Goal: Check status: Check status

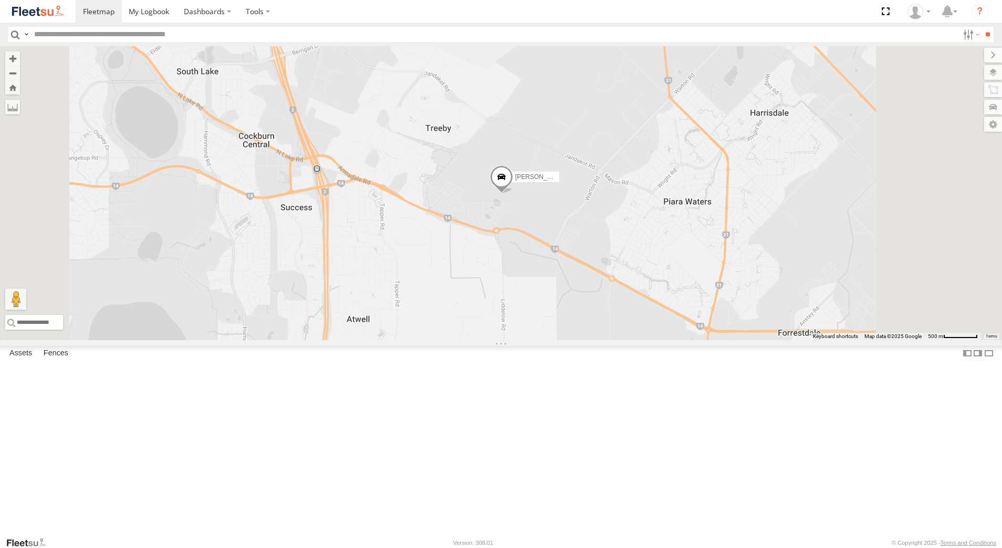
select select "**********"
click at [0, 0] on div "[PERSON_NAME] - 1GOI926 - 0475 377 301" at bounding box center [0, 0] width 0 height 0
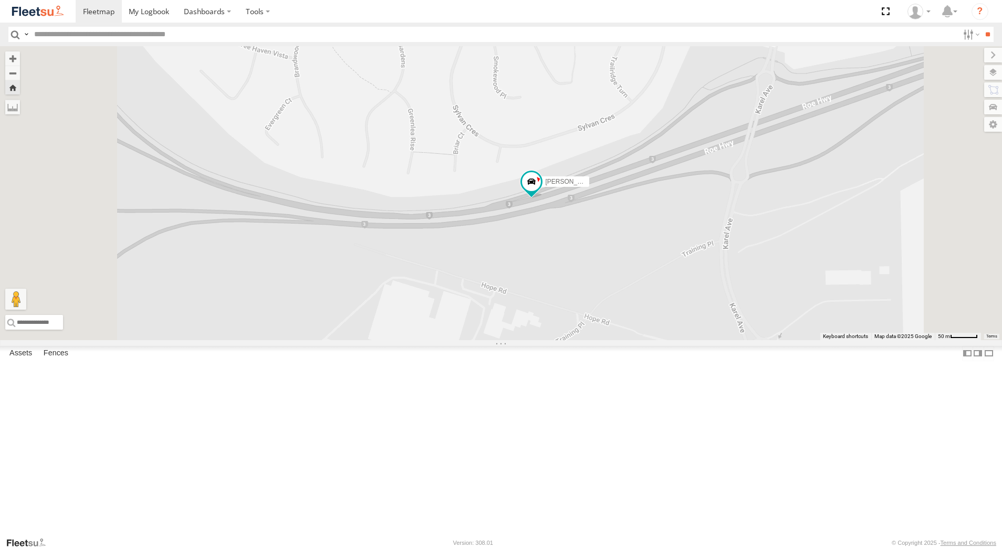
click at [0, 0] on div "[PERSON_NAME] - 1GOI925 - Dispatch [GEOGRAPHIC_DATA] -32.12872 115.8885" at bounding box center [0, 0] width 0 height 0
click at [0, 0] on div "[PERSON_NAME] - 1GOI925 -" at bounding box center [0, 0] width 0 height 0
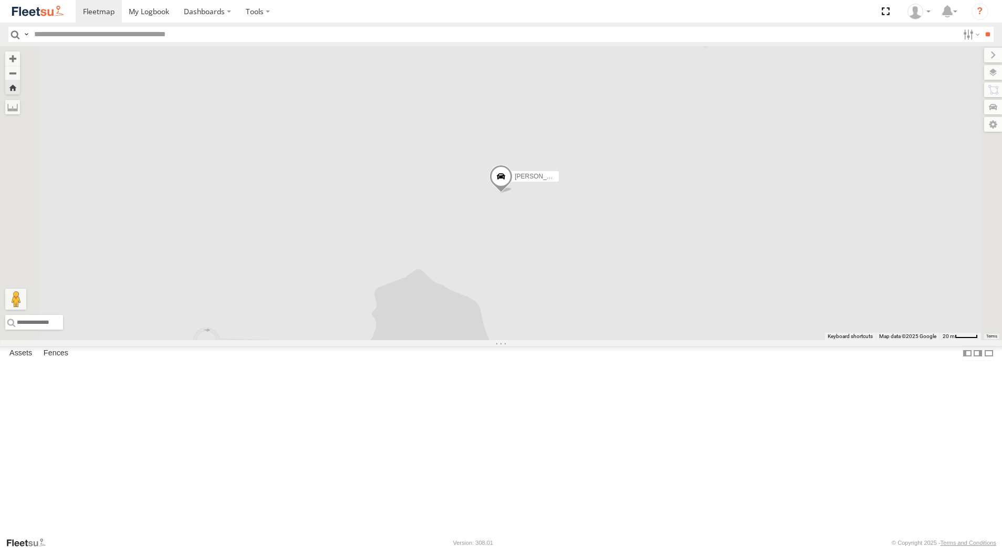
click at [0, 0] on div "[PERSON_NAME] - 1IJS864" at bounding box center [0, 0] width 0 height 0
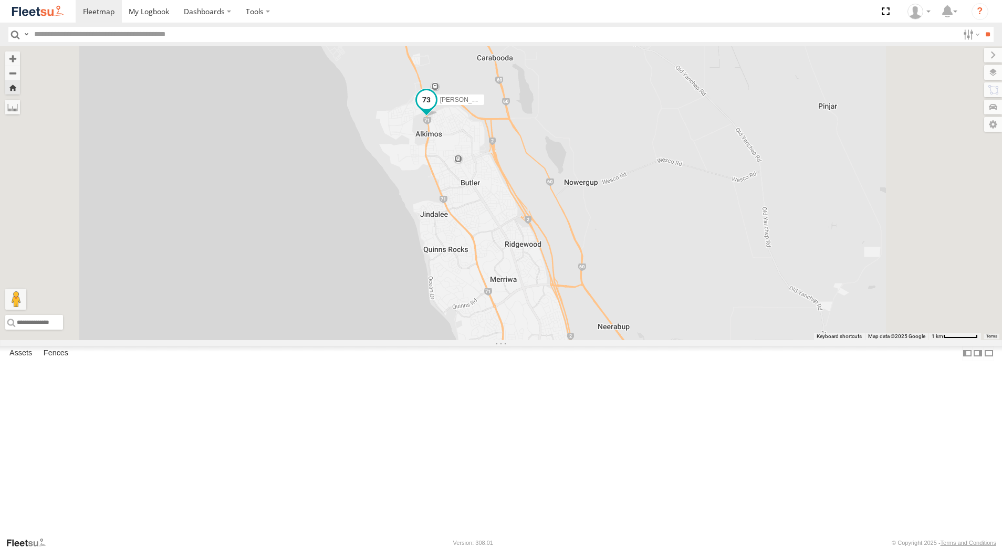
click at [436, 109] on span at bounding box center [426, 99] width 19 height 19
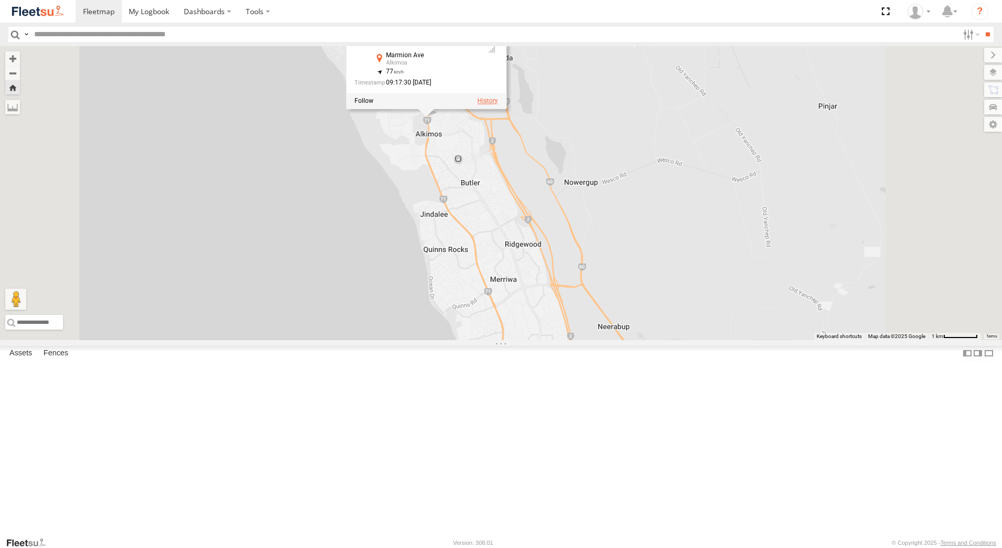
click at [498, 104] on label at bounding box center [487, 100] width 20 height 7
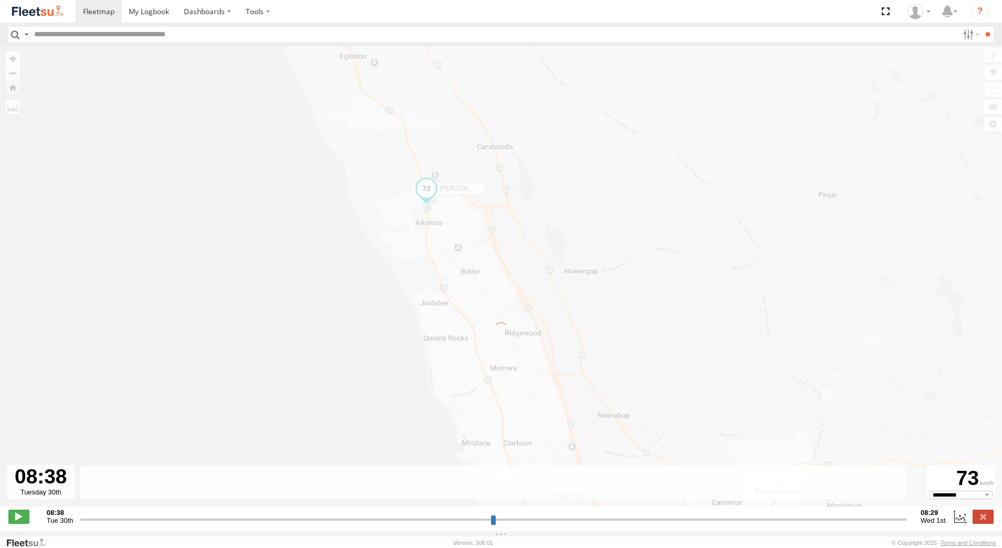
type input "**********"
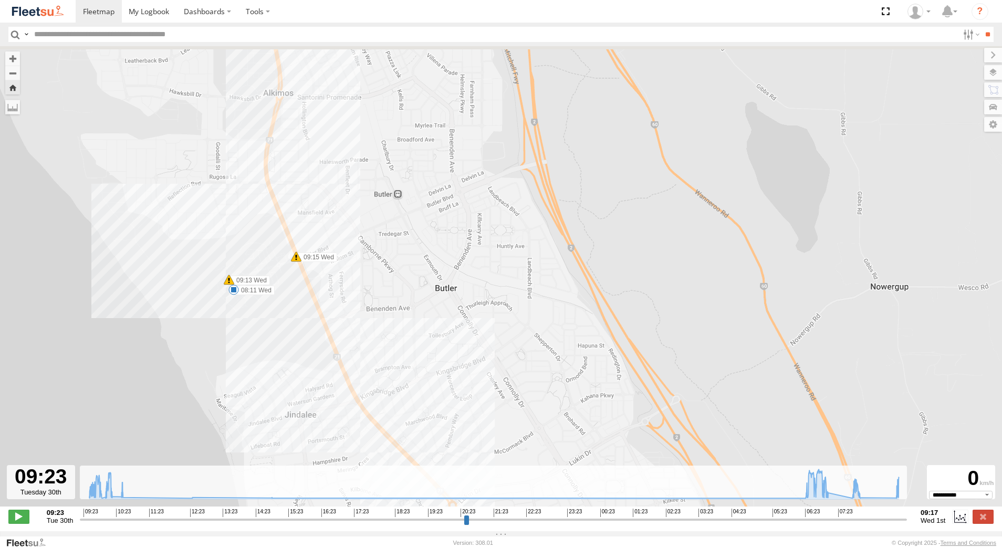
drag, startPoint x: 374, startPoint y: 140, endPoint x: 408, endPoint y: 260, distance: 125.3
click at [406, 254] on div "[PERSON_NAME] - 1IJS864 09:56 Tue 07:13 Wed 08:11 Wed 09:13 Wed 09:15 Wed" at bounding box center [501, 281] width 1002 height 471
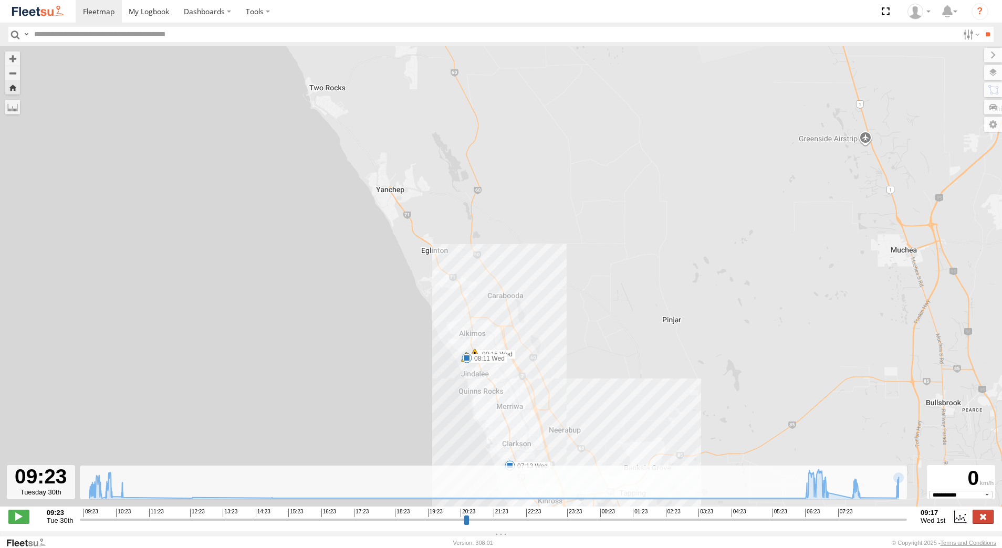
click at [990, 522] on label at bounding box center [982, 517] width 21 height 14
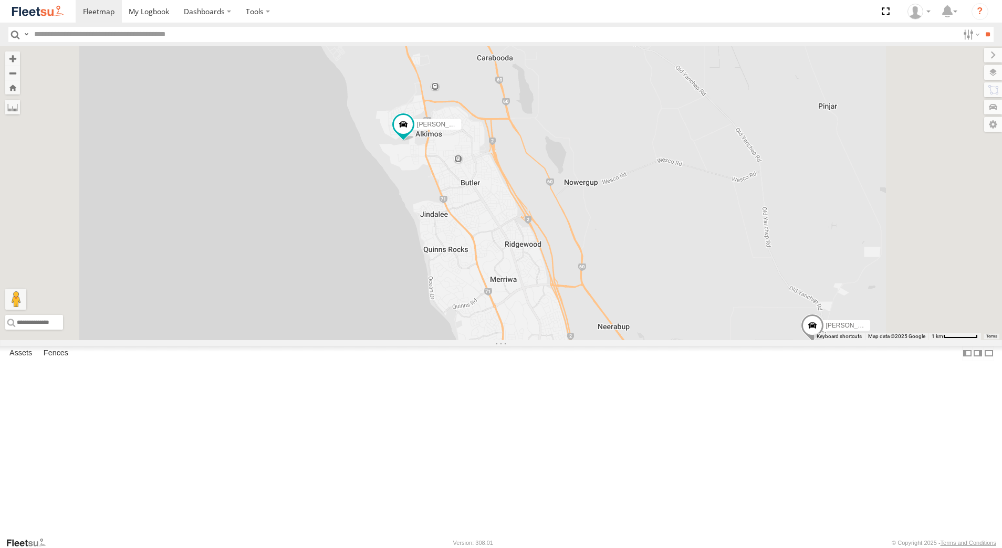
click at [0, 0] on div "[PERSON_NAME] - 1GOI926 - 0475 377 301 Dispatch" at bounding box center [0, 0] width 0 height 0
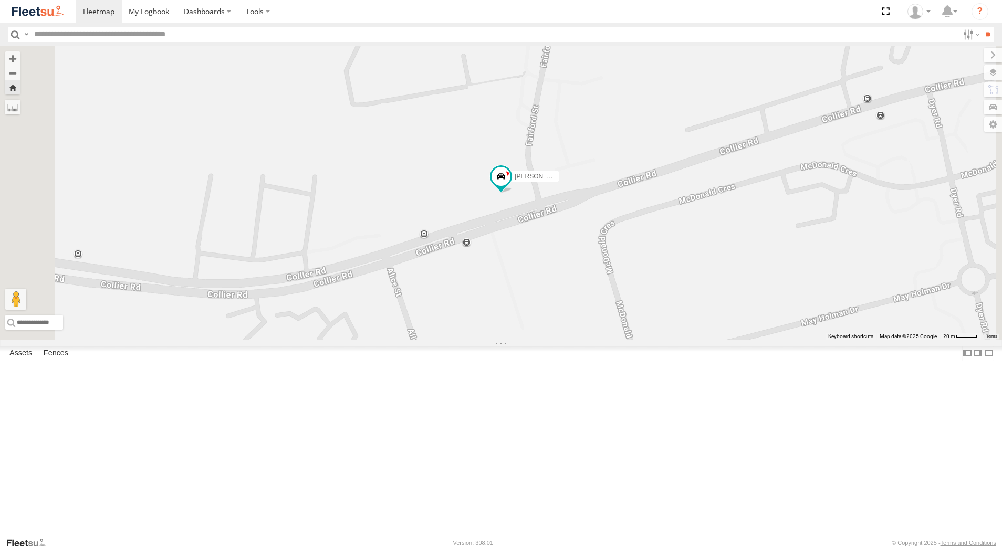
click at [0, 0] on div "[PERSON_NAME] - 1GOI925 - Dispatch" at bounding box center [0, 0] width 0 height 0
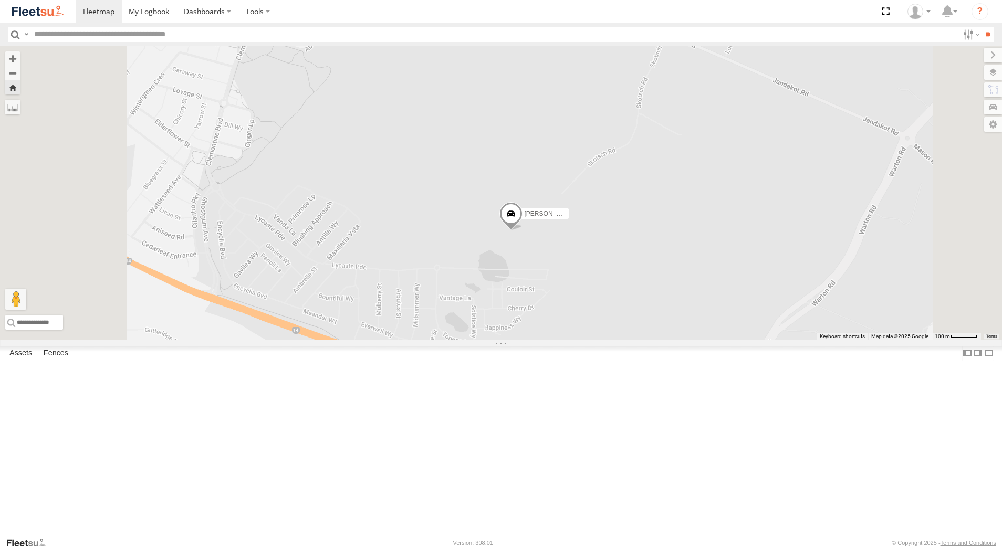
click at [0, 0] on div "[PERSON_NAME] - 1IJS864" at bounding box center [0, 0] width 0 height 0
